Goal: Check status: Check status

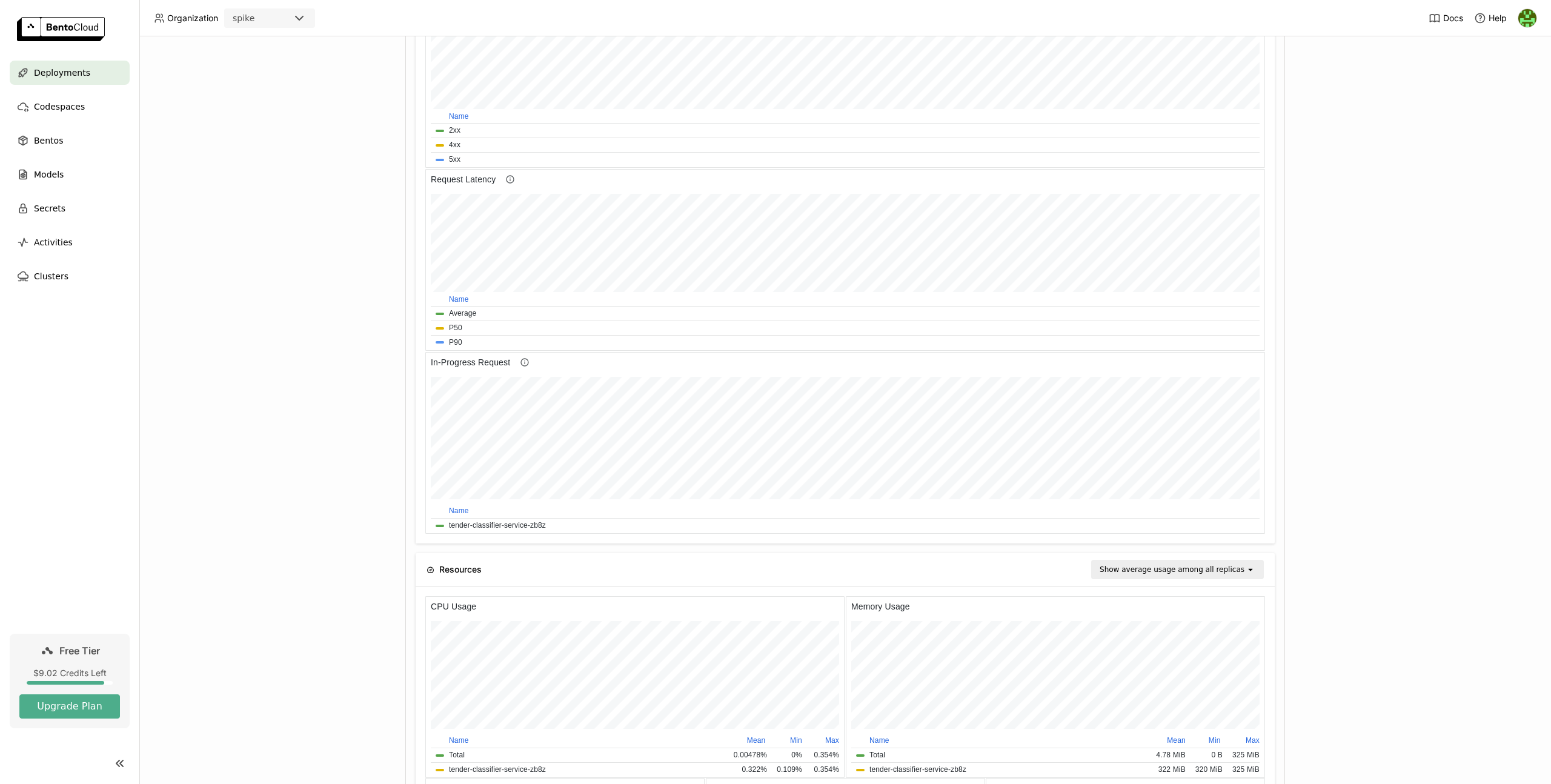
scroll to position [716, 0]
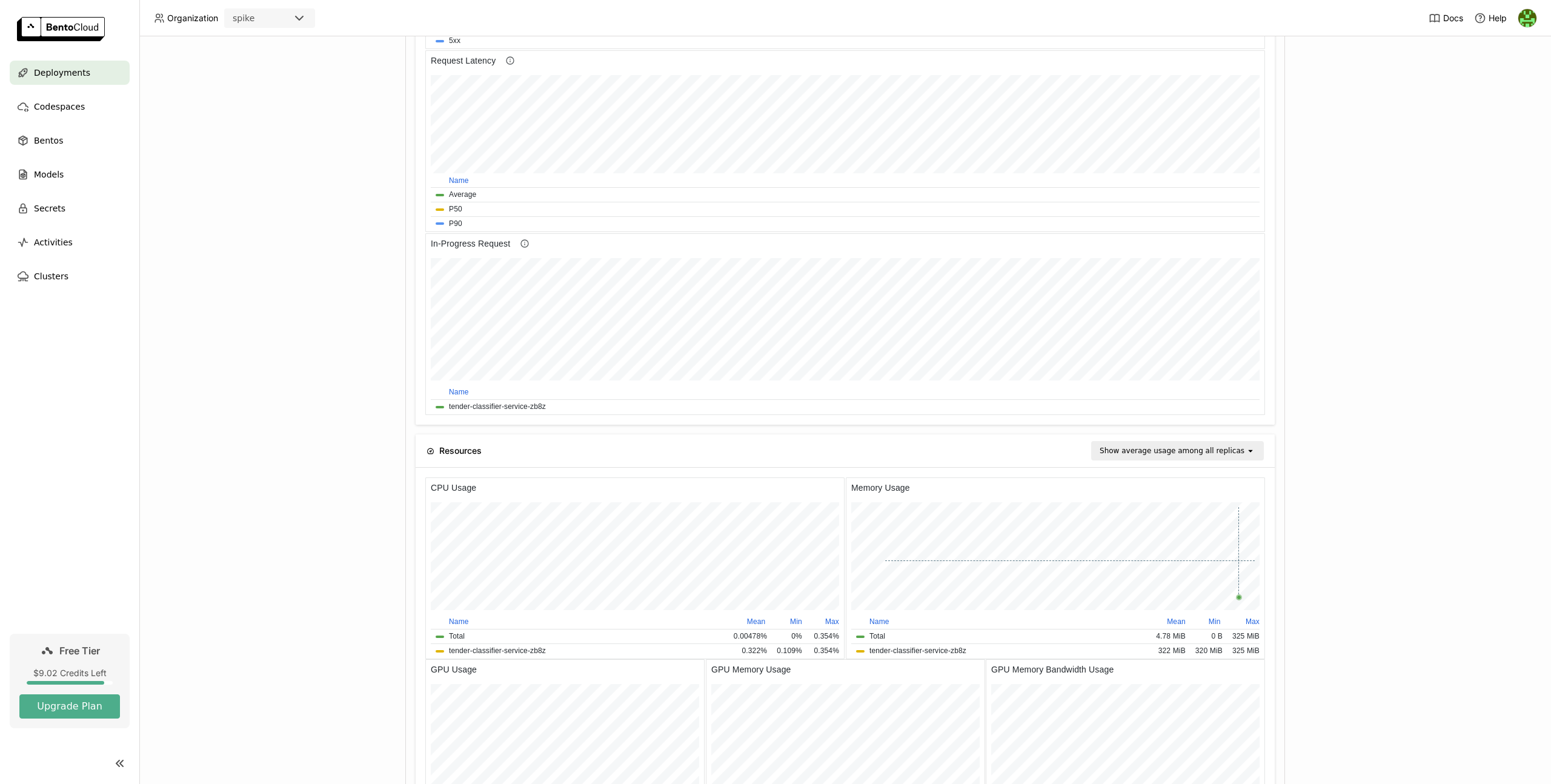
drag, startPoint x: 1238, startPoint y: 560, endPoint x: 1267, endPoint y: 562, distance: 29.1
click at [1265, 562] on html "Memory Usage Name Mean Min Max Total 4.78 MiB 0 B 325 MiB tender-classifier-ser…" at bounding box center [1055, 568] width 419 height 181
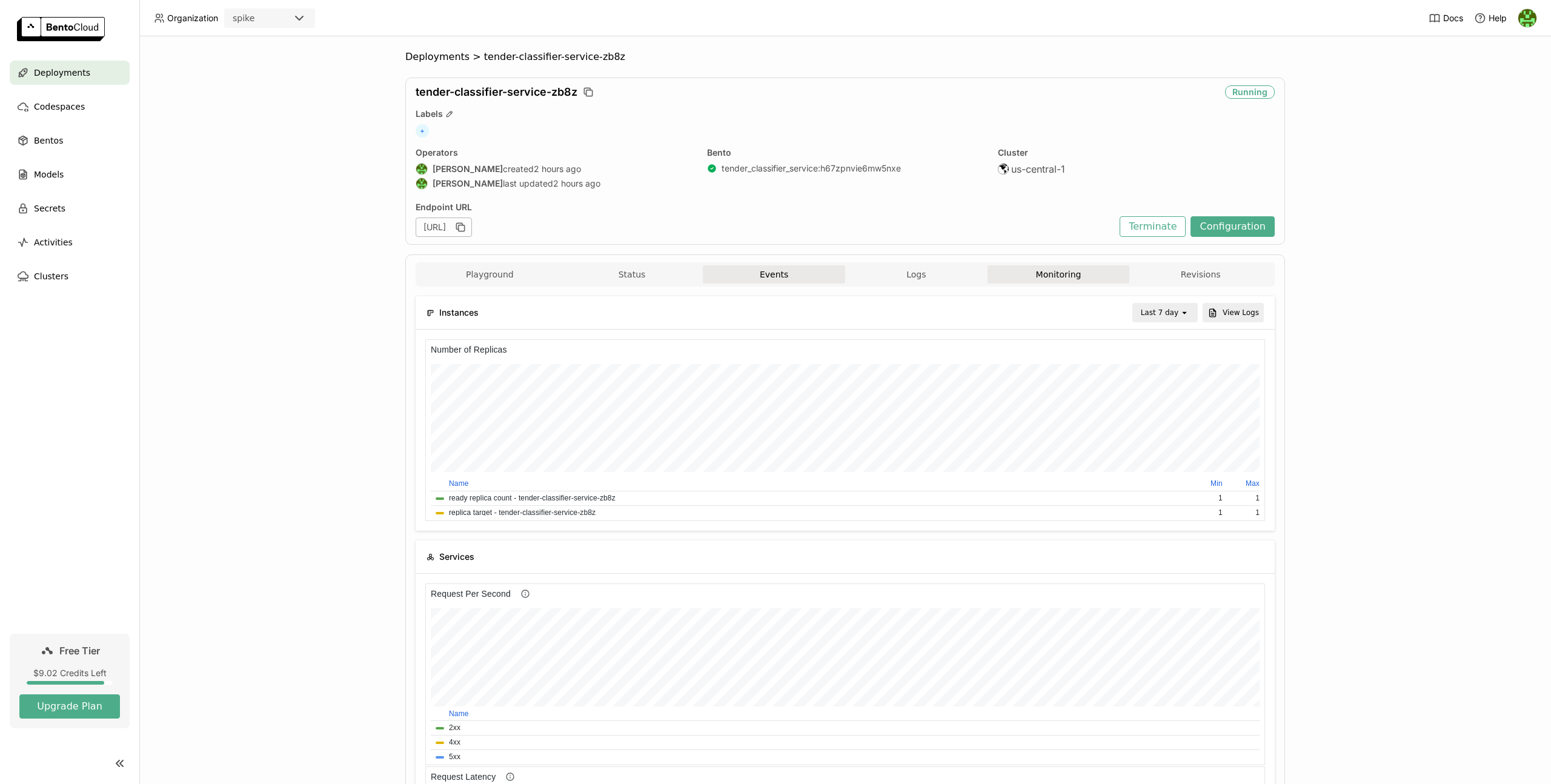
click at [791, 274] on button "Events" at bounding box center [773, 274] width 142 height 18
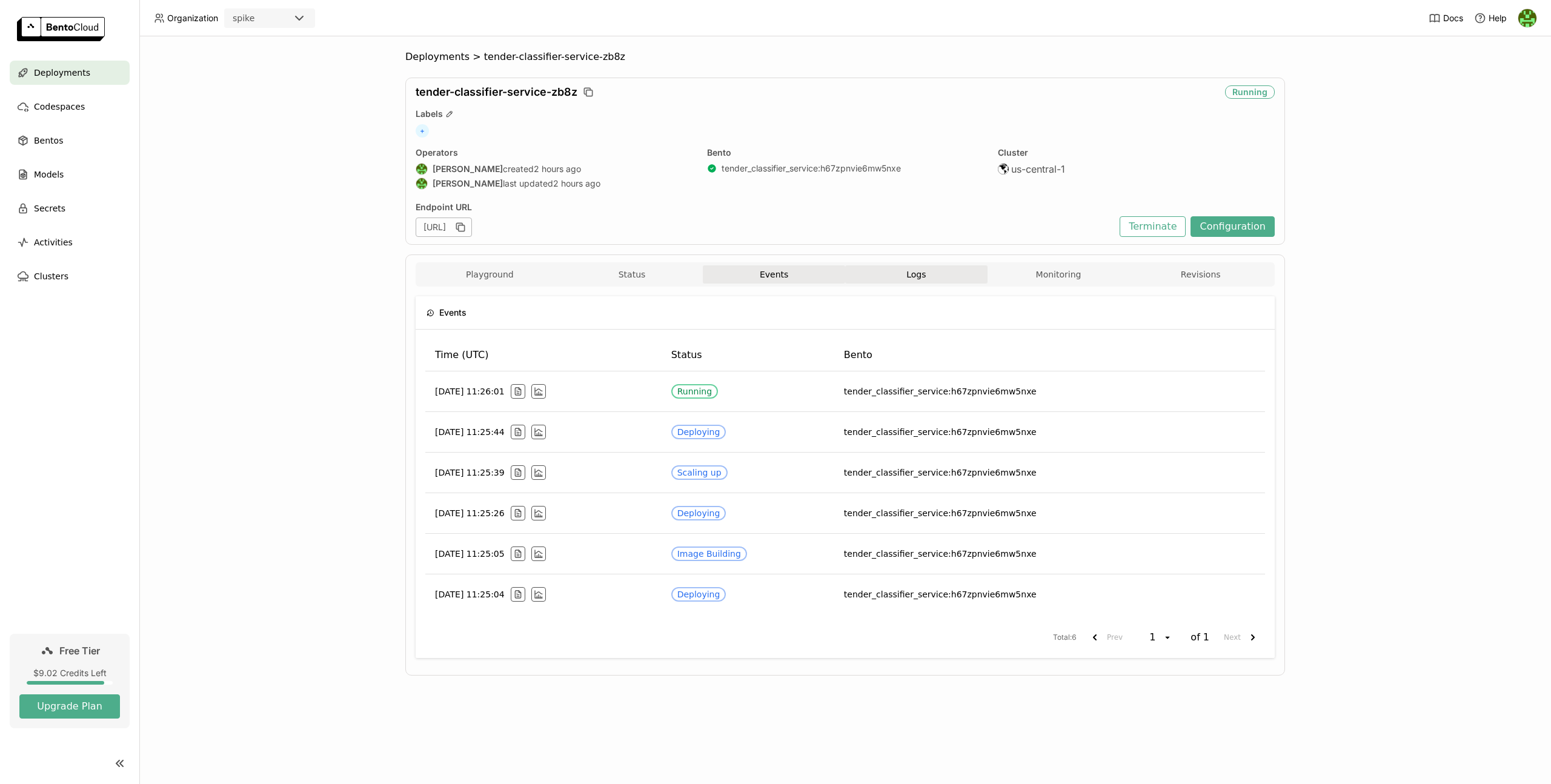
click at [940, 272] on button "Logs" at bounding box center [916, 274] width 142 height 18
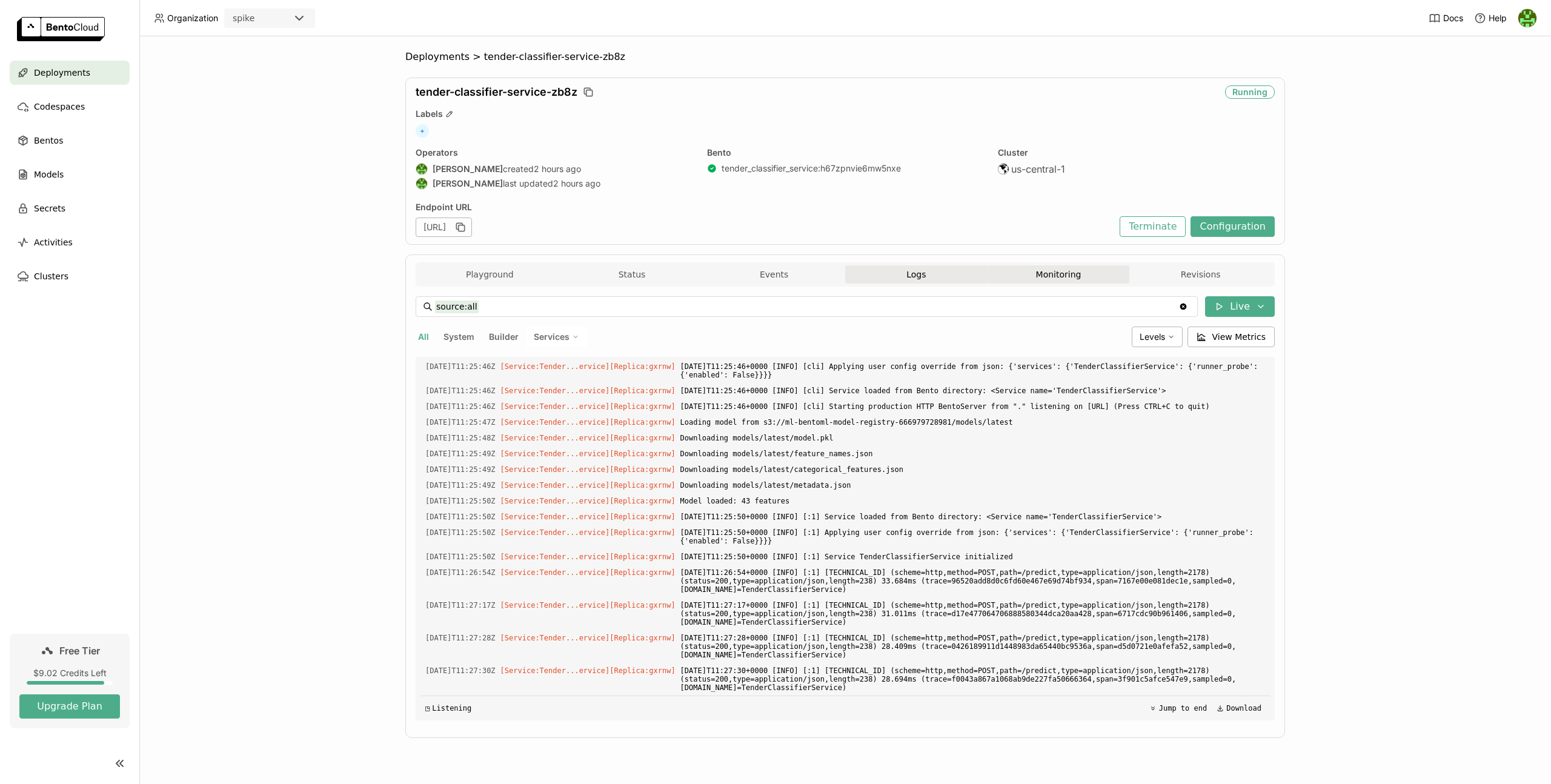
click at [1007, 275] on button "Monitoring" at bounding box center [1058, 274] width 142 height 18
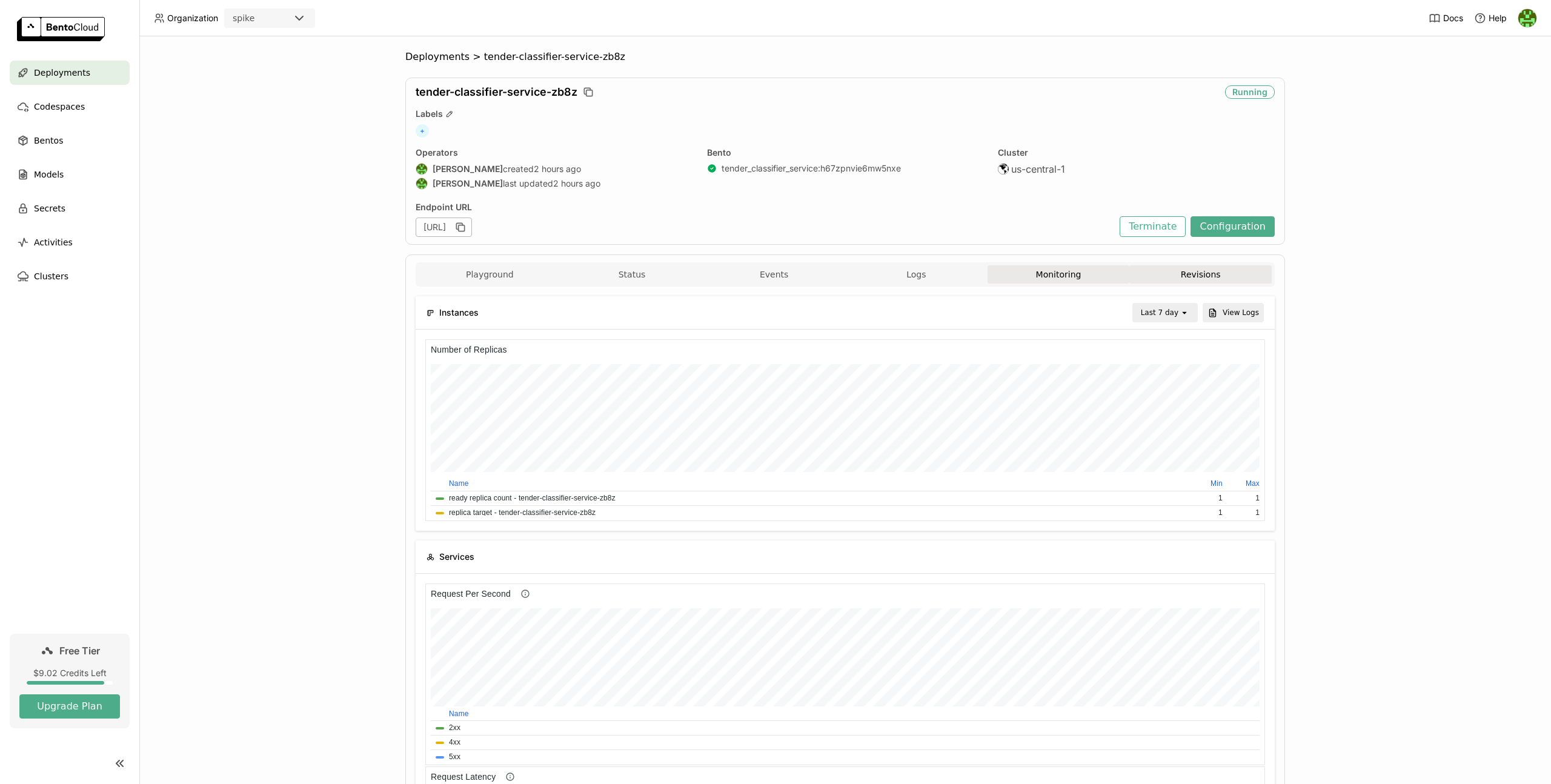
click at [1166, 276] on button "Revisions" at bounding box center [1199, 274] width 142 height 18
